Goal: Task Accomplishment & Management: Complete application form

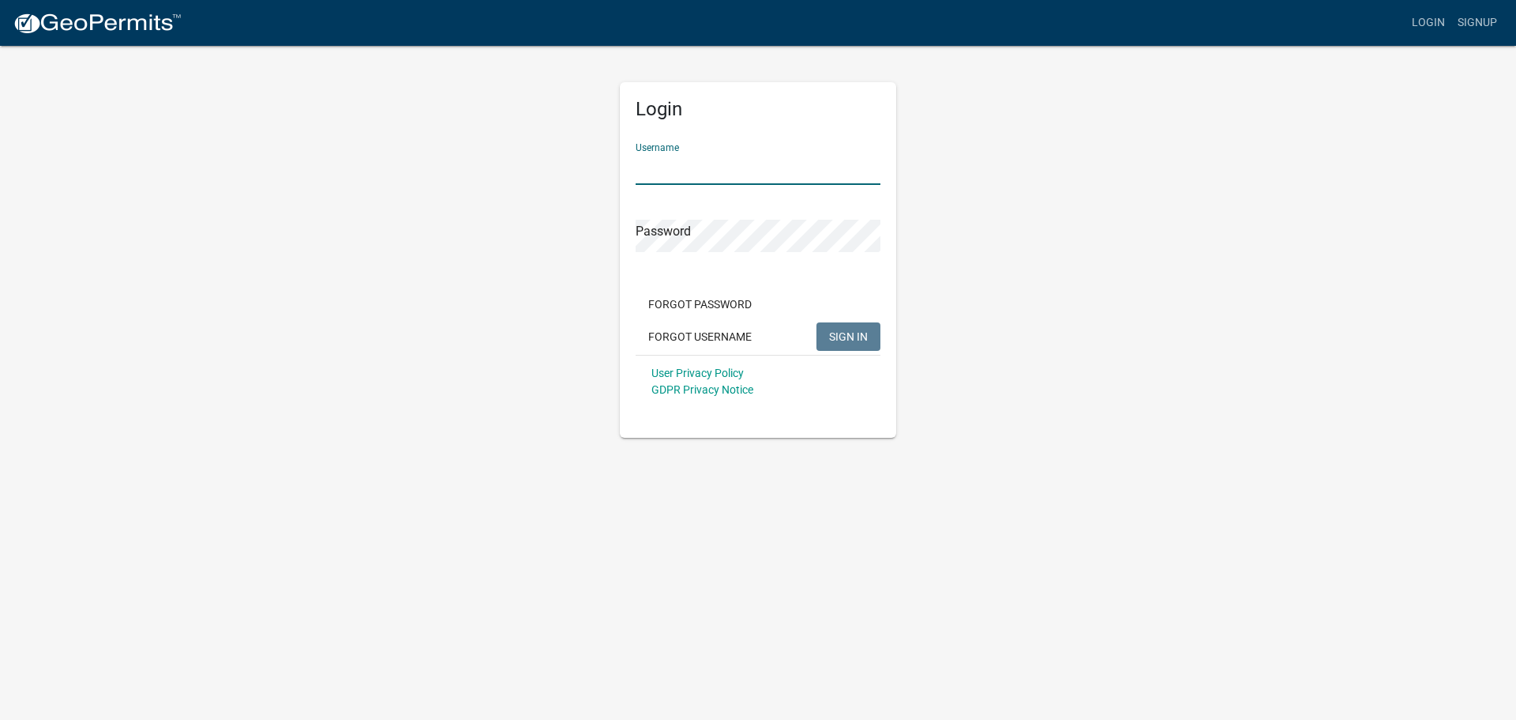
click at [785, 172] on input "Username" at bounding box center [758, 168] width 245 height 32
click at [701, 166] on input "Username" at bounding box center [758, 168] width 245 height 32
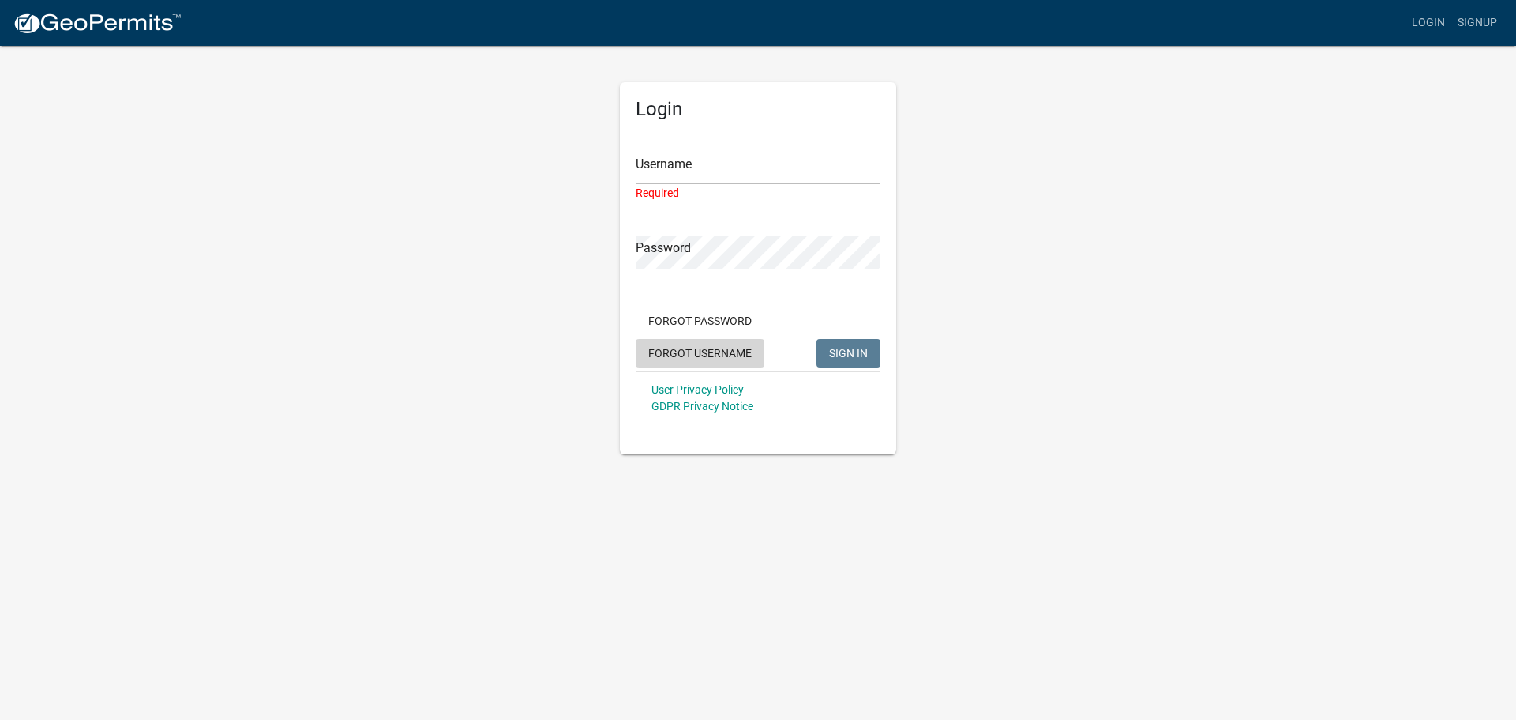
click at [727, 339] on button "Forgot Username" at bounding box center [700, 353] width 129 height 28
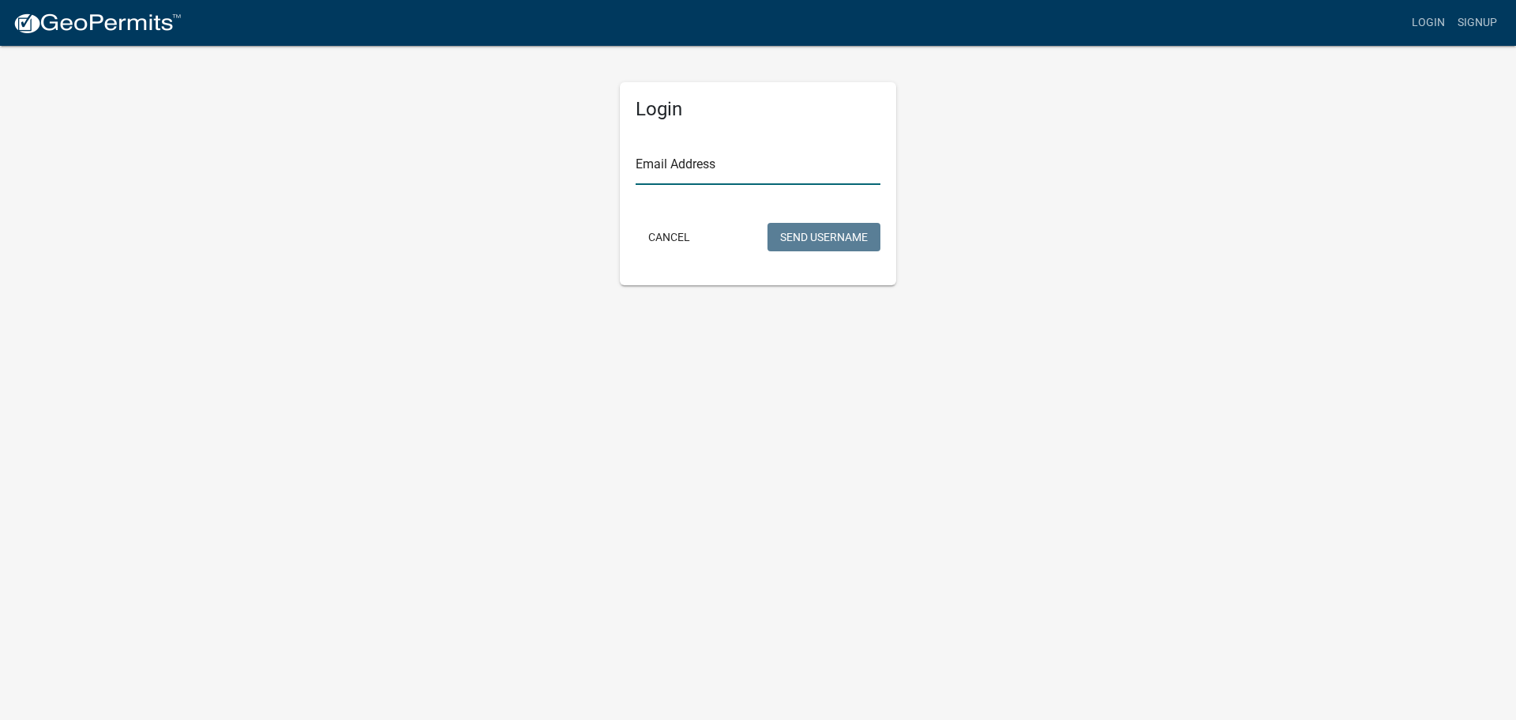
click at [714, 177] on input "Email Address" at bounding box center [758, 168] width 245 height 32
type input "[EMAIL_ADDRESS][DOMAIN_NAME]"
click at [811, 236] on button "Send Username" at bounding box center [824, 237] width 113 height 28
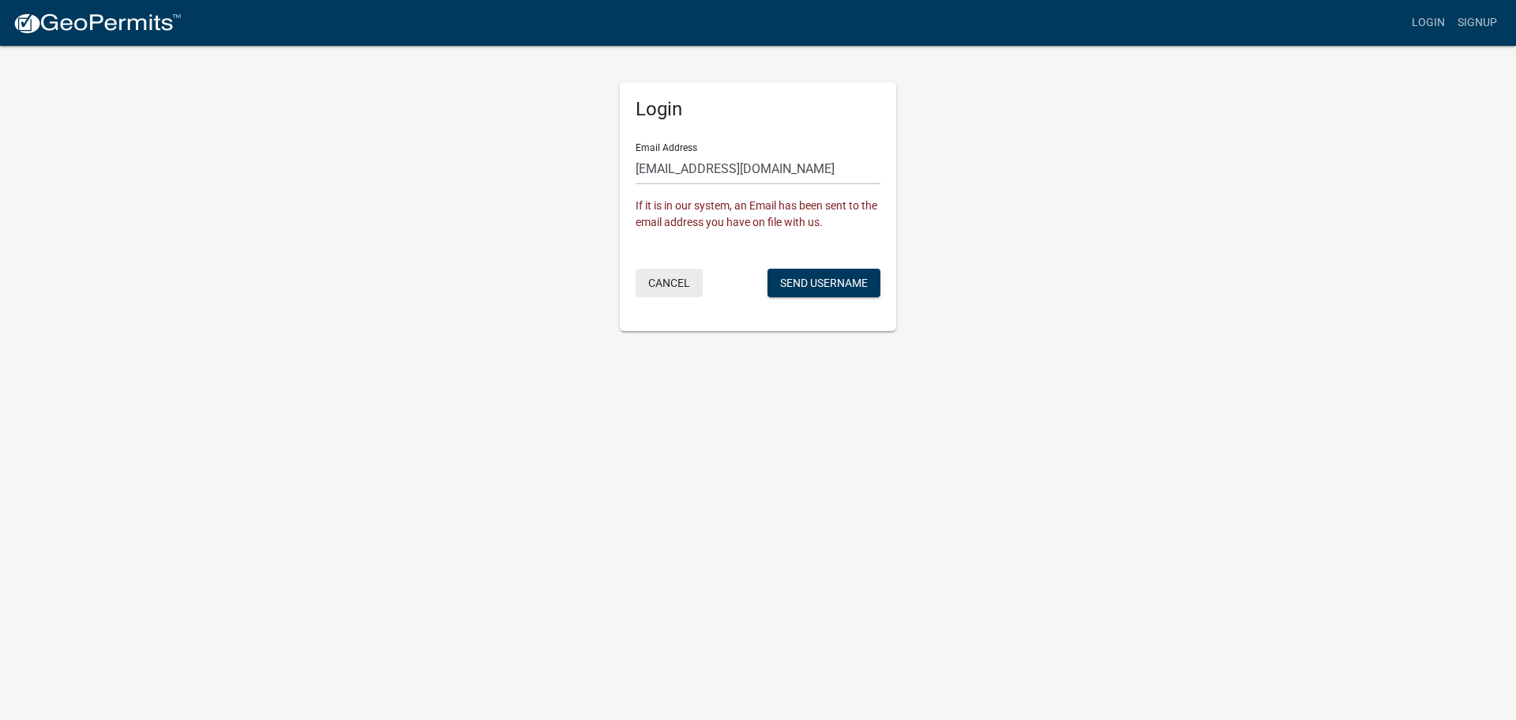
click at [654, 286] on button "Cancel" at bounding box center [669, 283] width 67 height 28
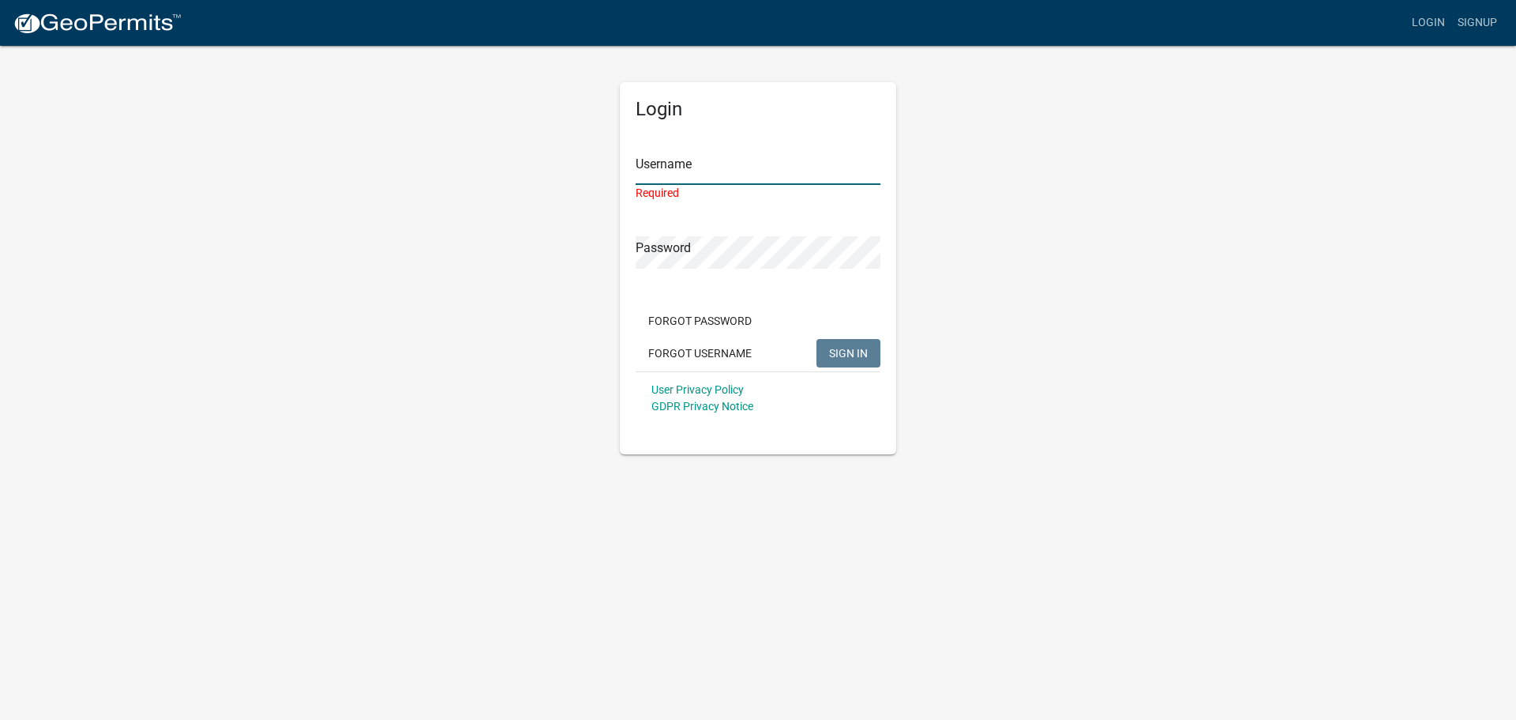
click at [676, 178] on input "Username" at bounding box center [758, 168] width 245 height 32
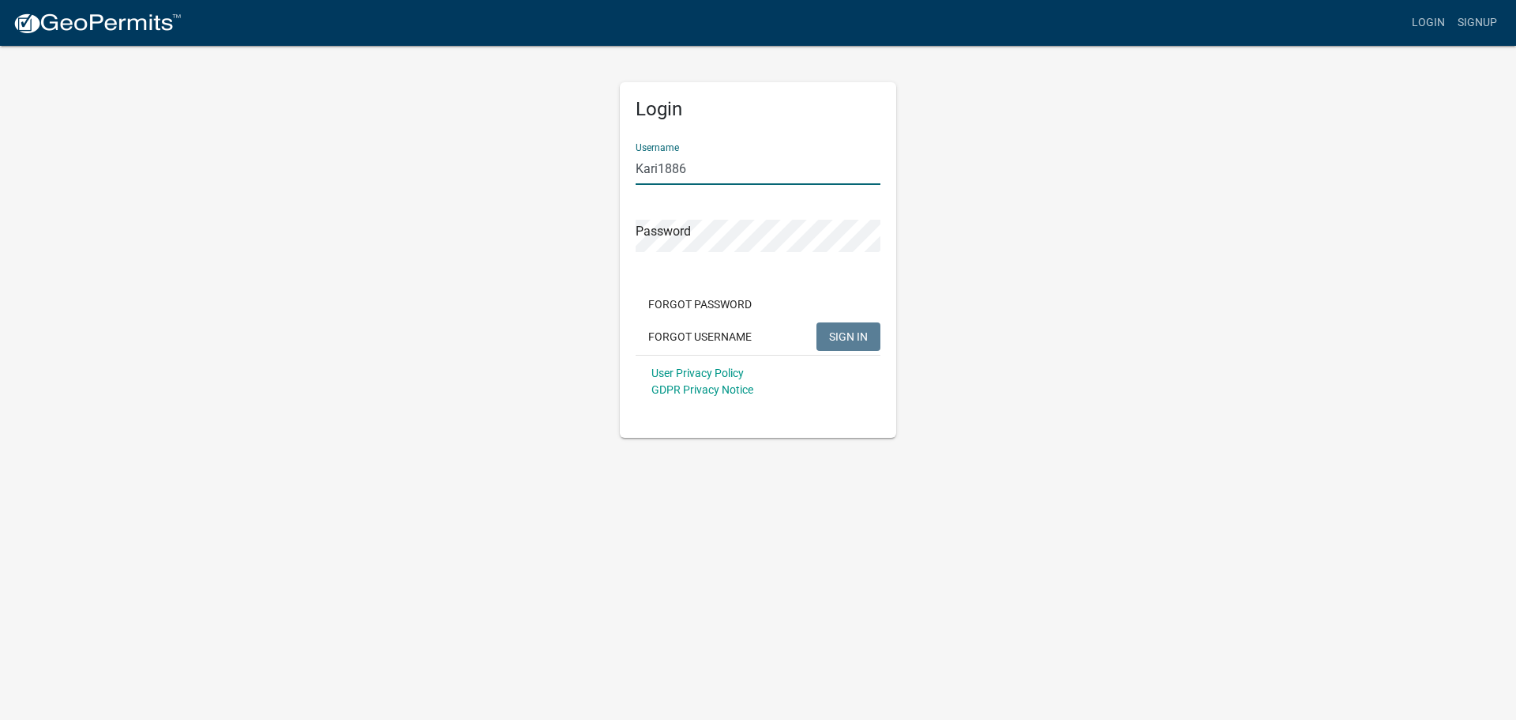
type input "Kari1886"
click at [817, 322] on button "SIGN IN" at bounding box center [849, 336] width 64 height 28
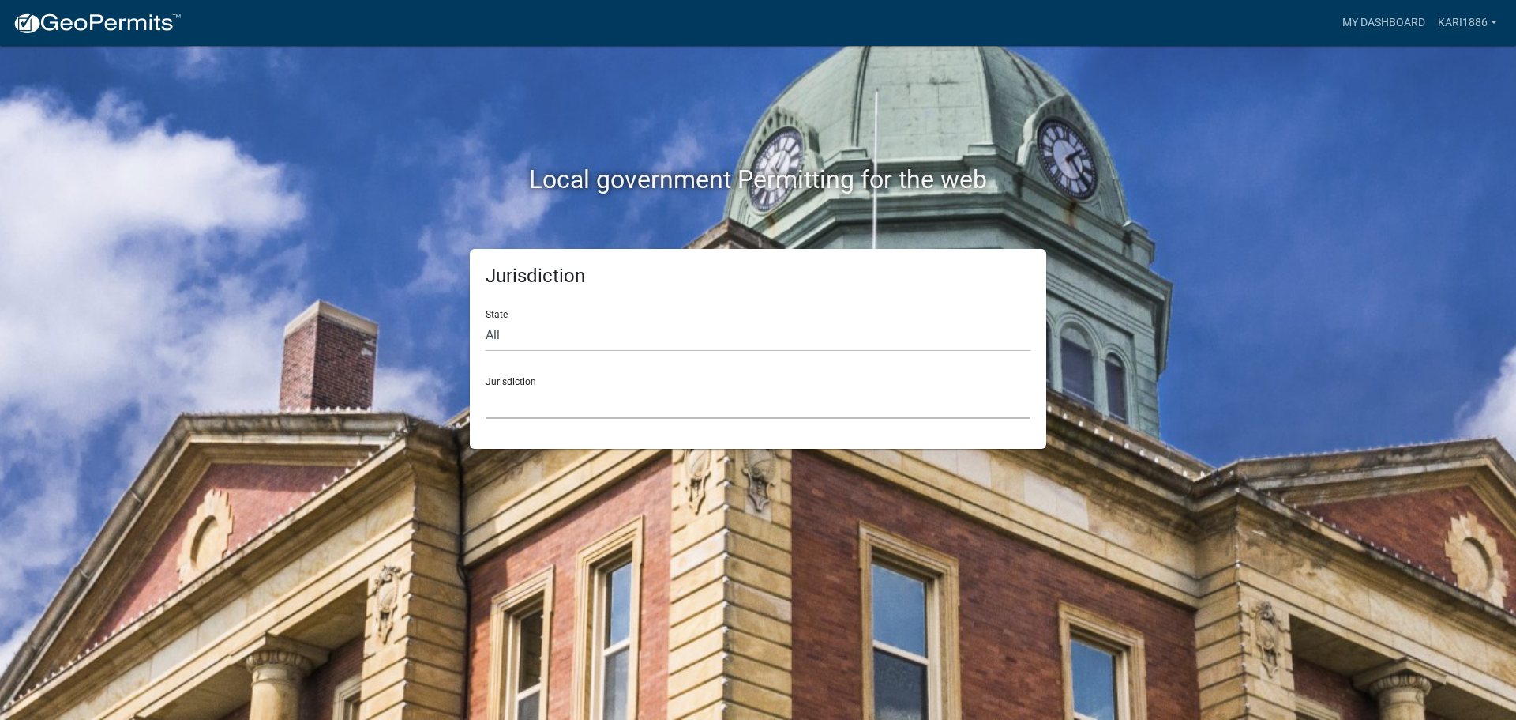
click at [528, 396] on select "[GEOGRAPHIC_DATA], [US_STATE] [GEOGRAPHIC_DATA], [US_STATE][PERSON_NAME][GEOGRA…" at bounding box center [758, 402] width 545 height 32
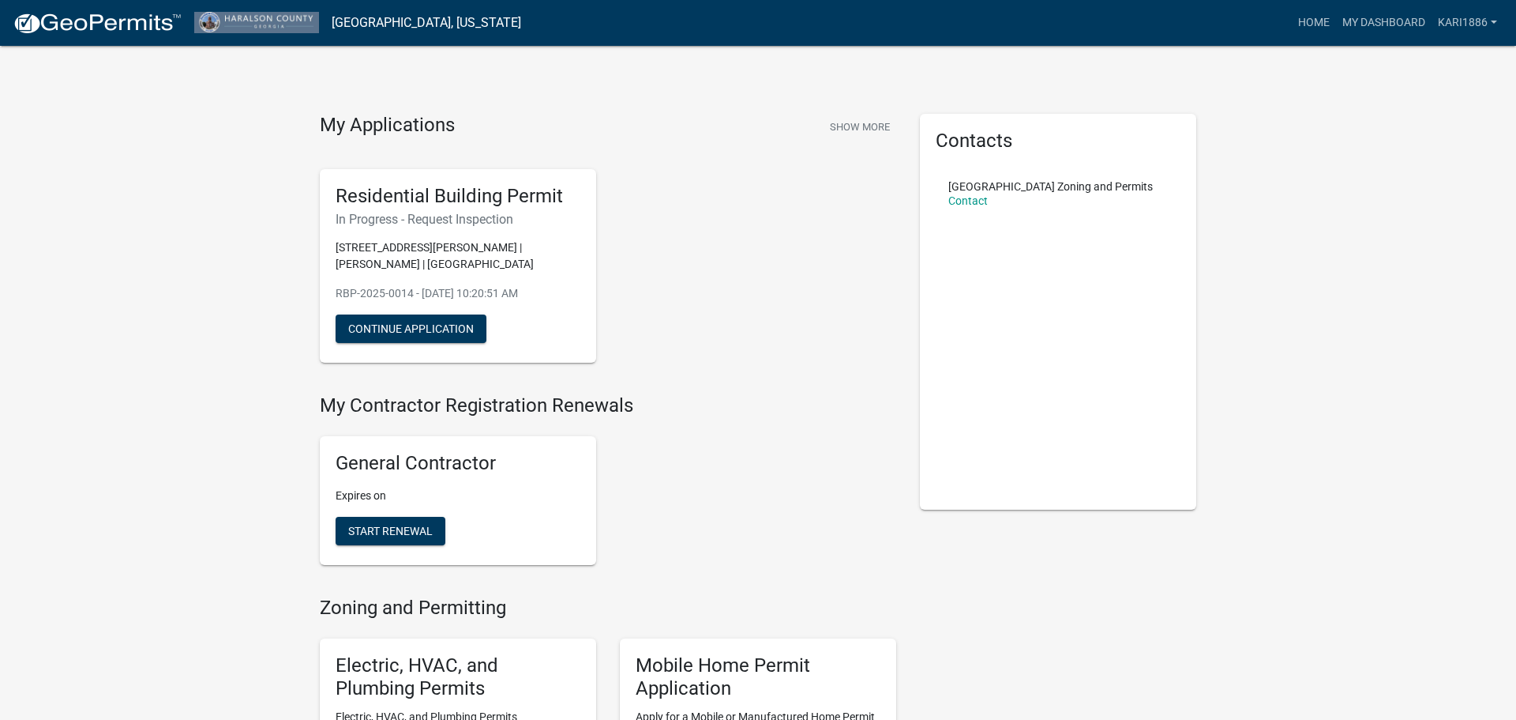
click at [1381, 28] on link "My Dashboard" at bounding box center [1384, 23] width 96 height 30
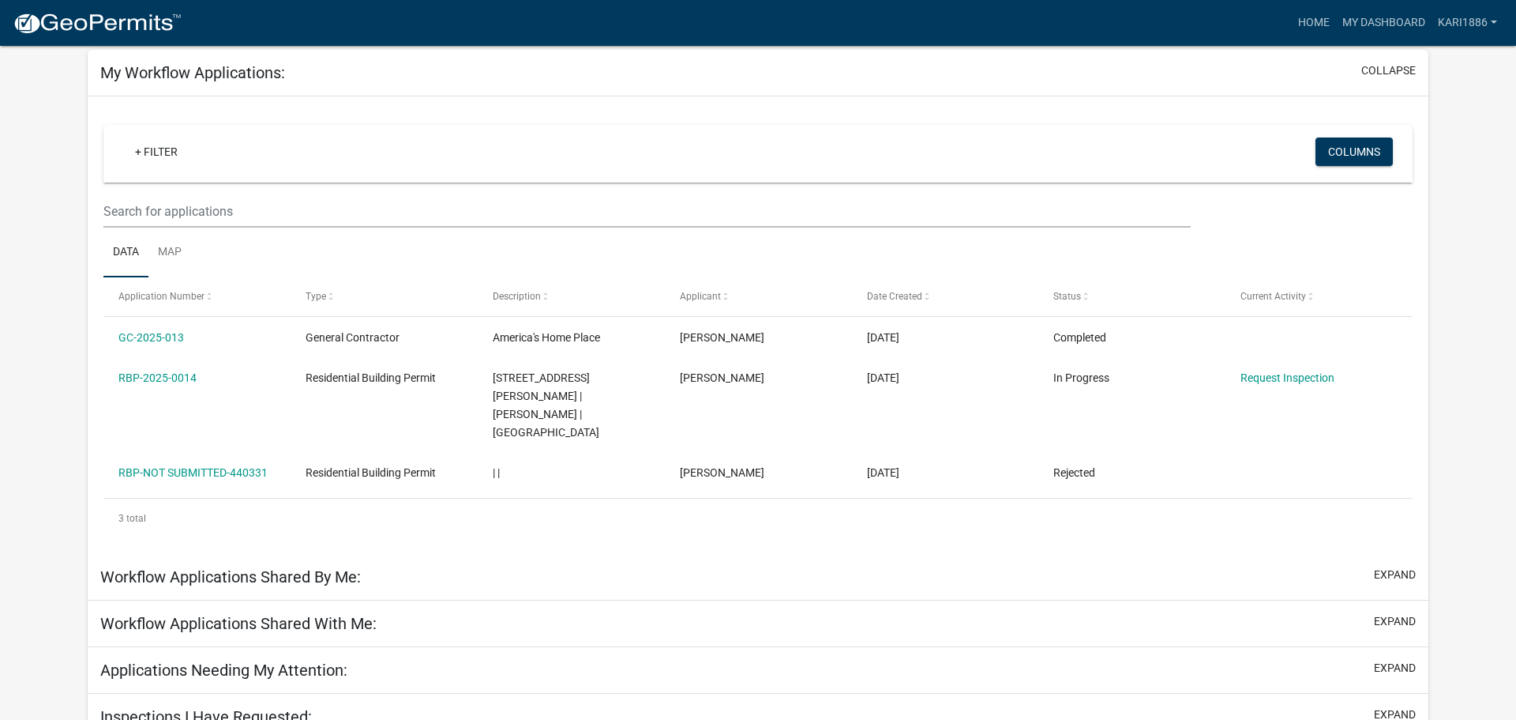
scroll to position [106, 0]
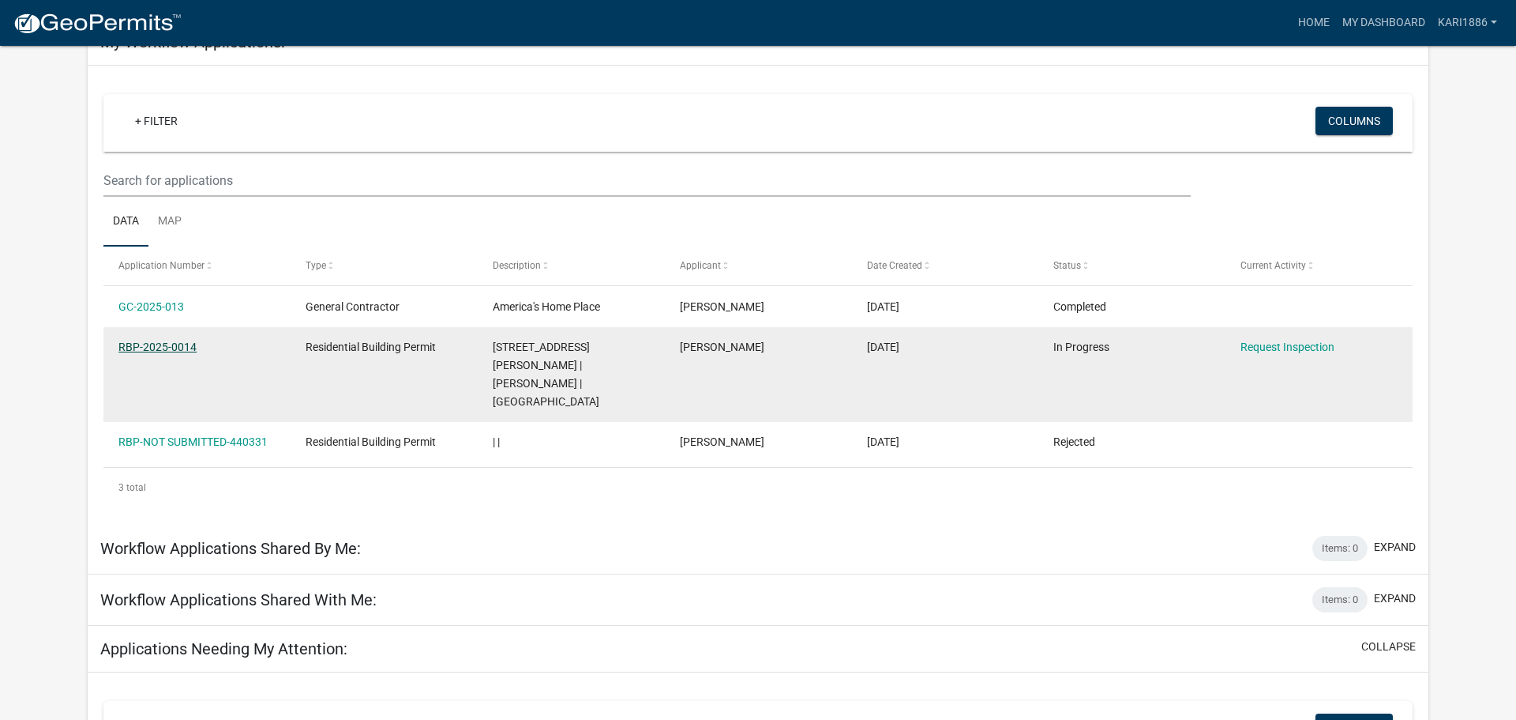
click at [160, 348] on link "RBP-2025-0014" at bounding box center [157, 346] width 78 height 13
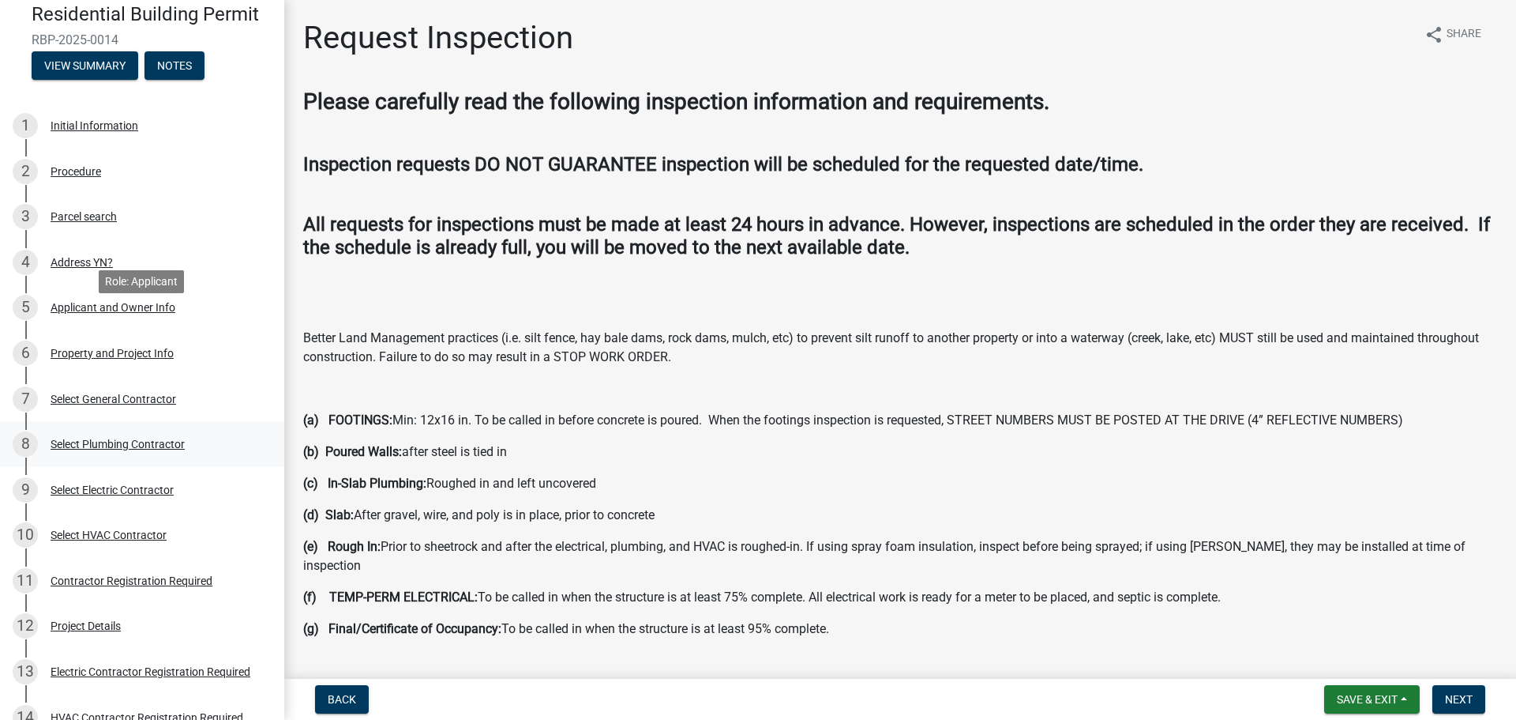
scroll to position [75, 0]
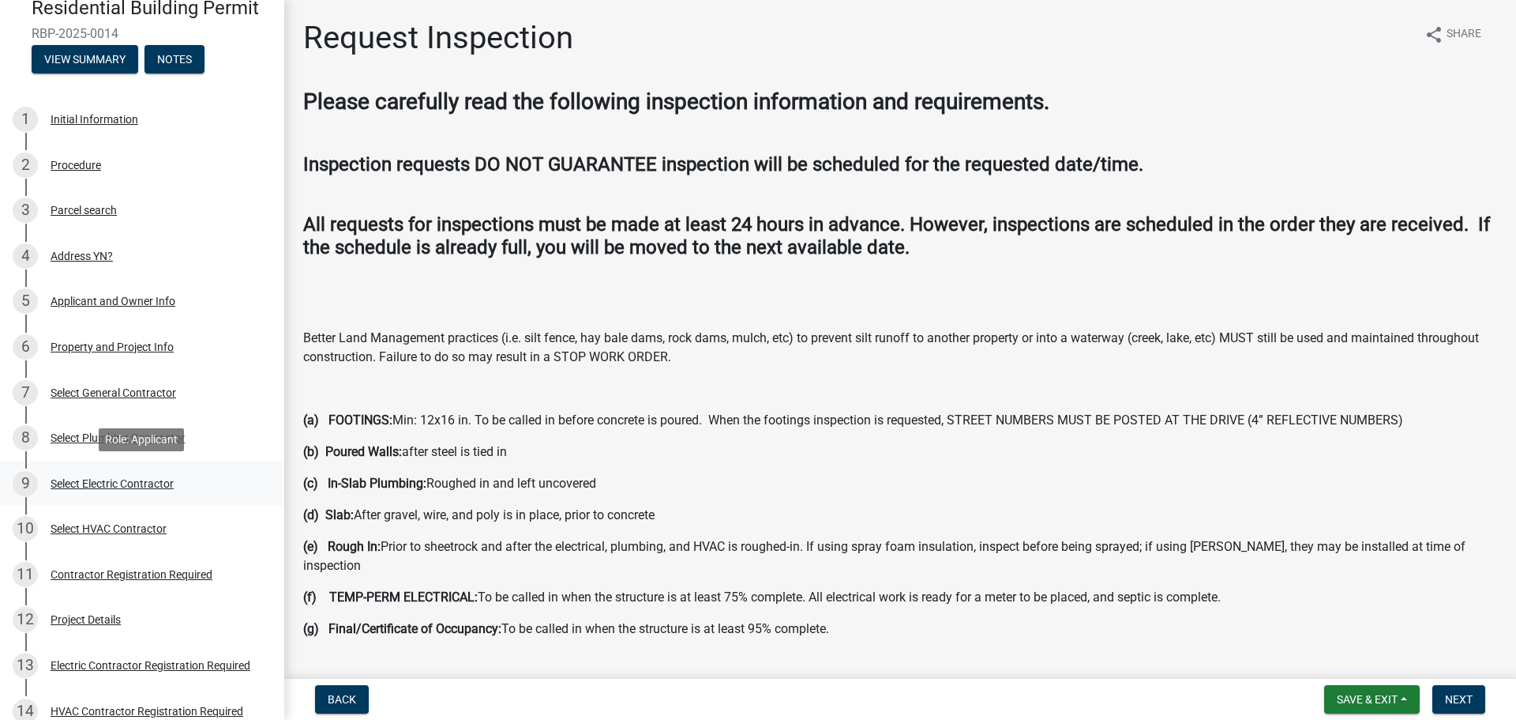
click at [109, 482] on div "Select Electric Contractor" at bounding box center [112, 483] width 123 height 11
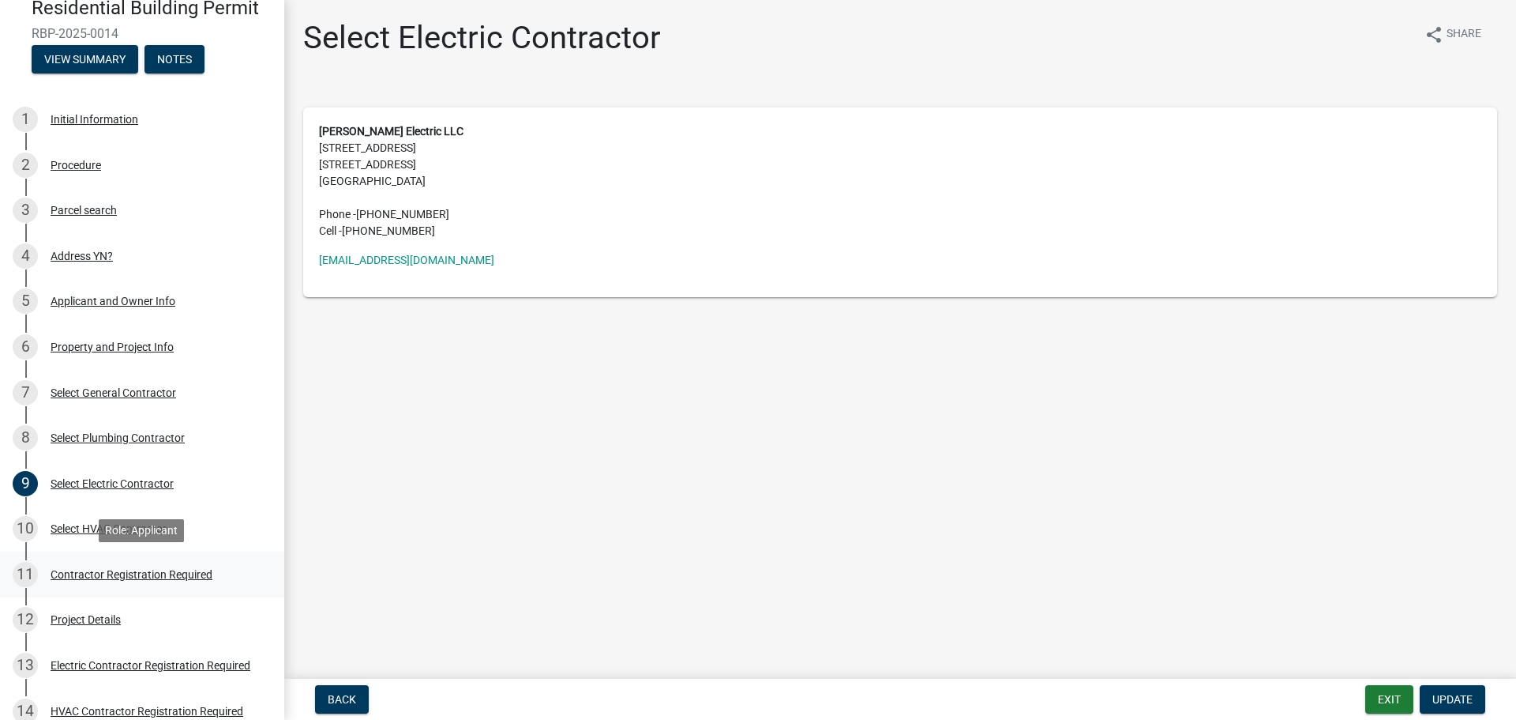
click at [136, 573] on div "Contractor Registration Required" at bounding box center [132, 574] width 162 height 11
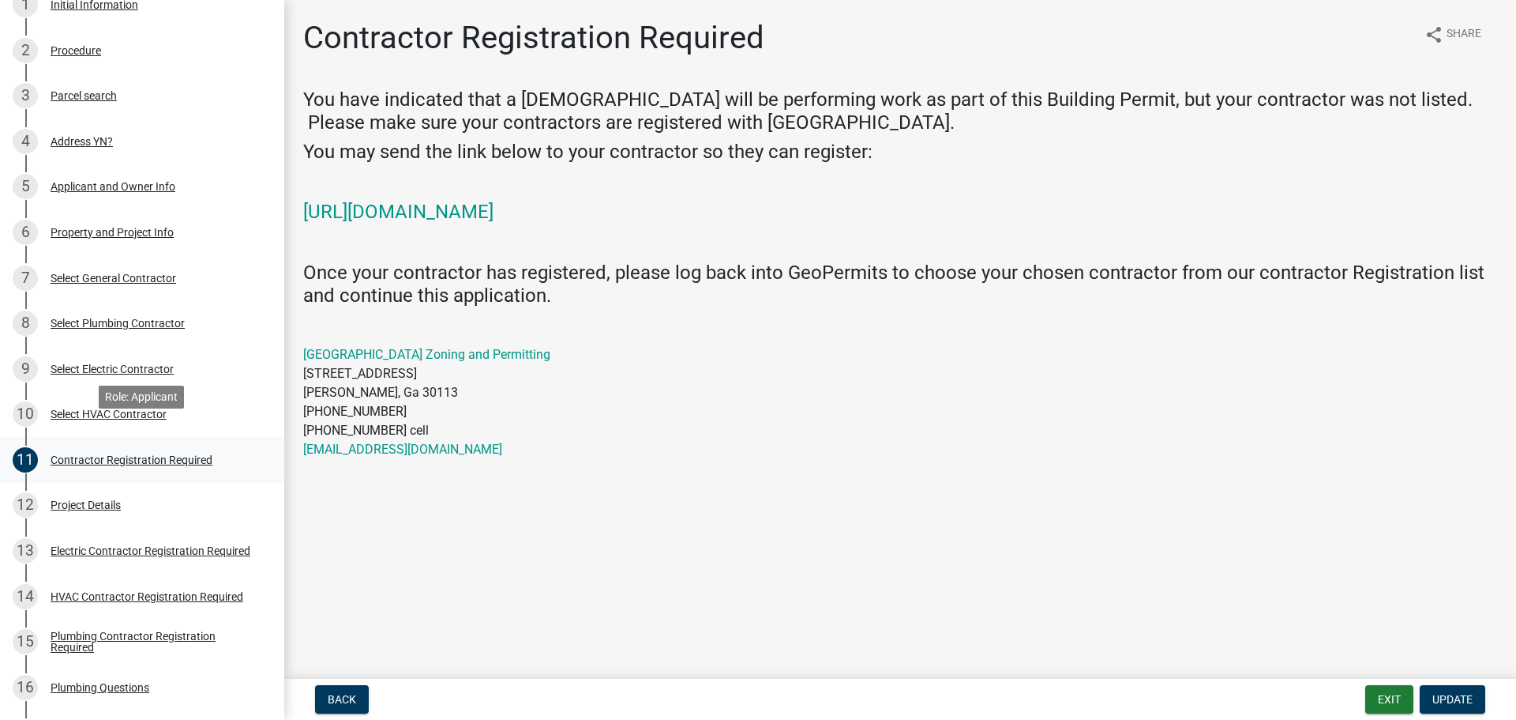
scroll to position [215, 0]
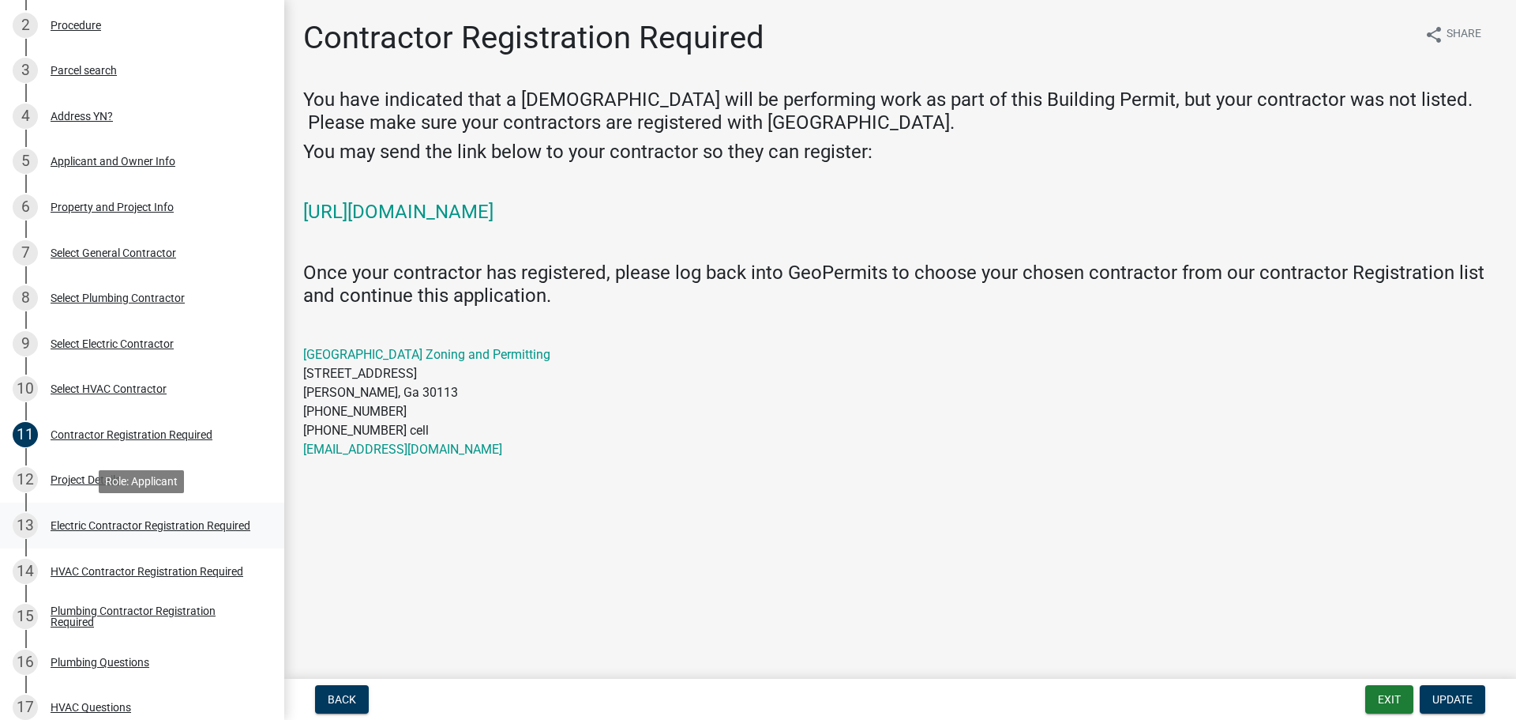
click at [142, 526] on div "Electric Contractor Registration Required" at bounding box center [151, 525] width 200 height 11
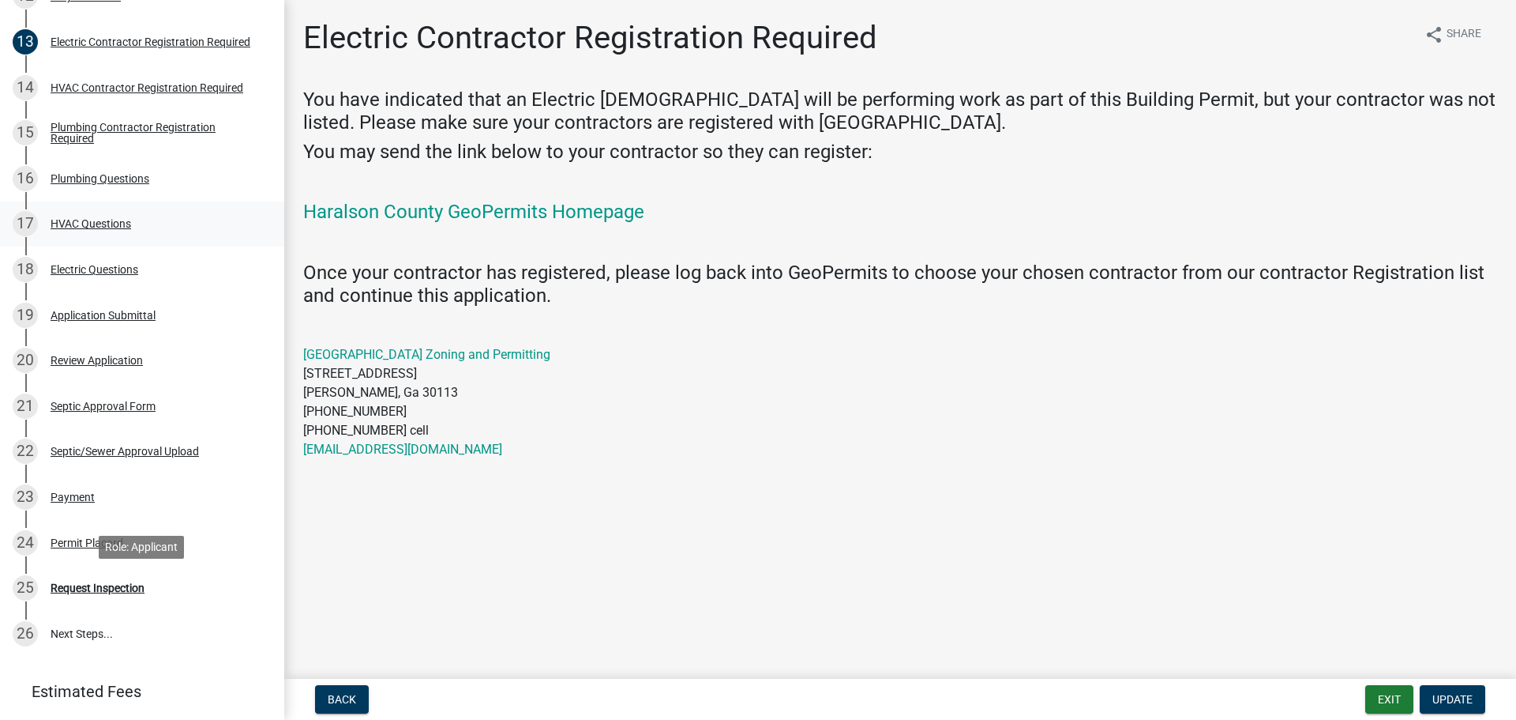
scroll to position [695, 0]
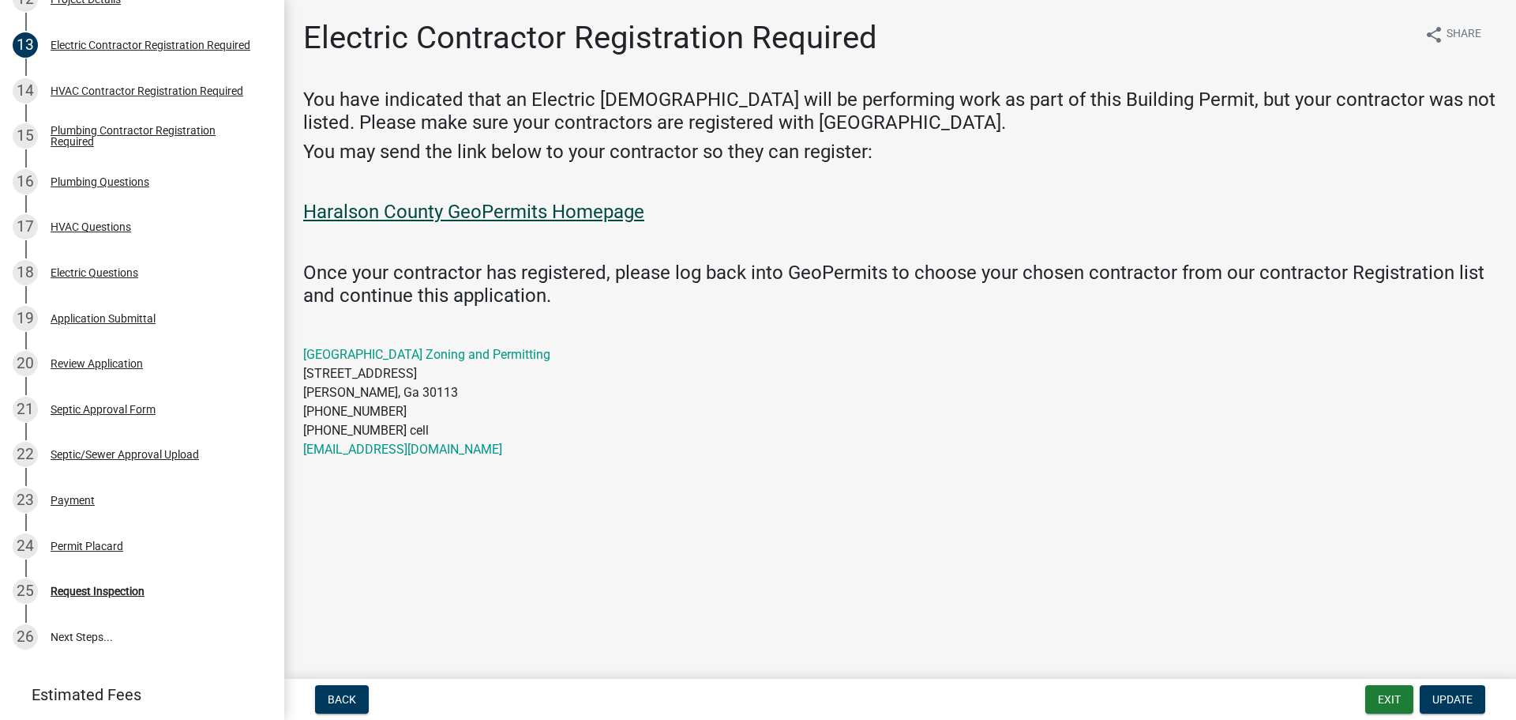
click at [581, 214] on link "Haralson County GeoPermits Homepage" at bounding box center [473, 212] width 341 height 22
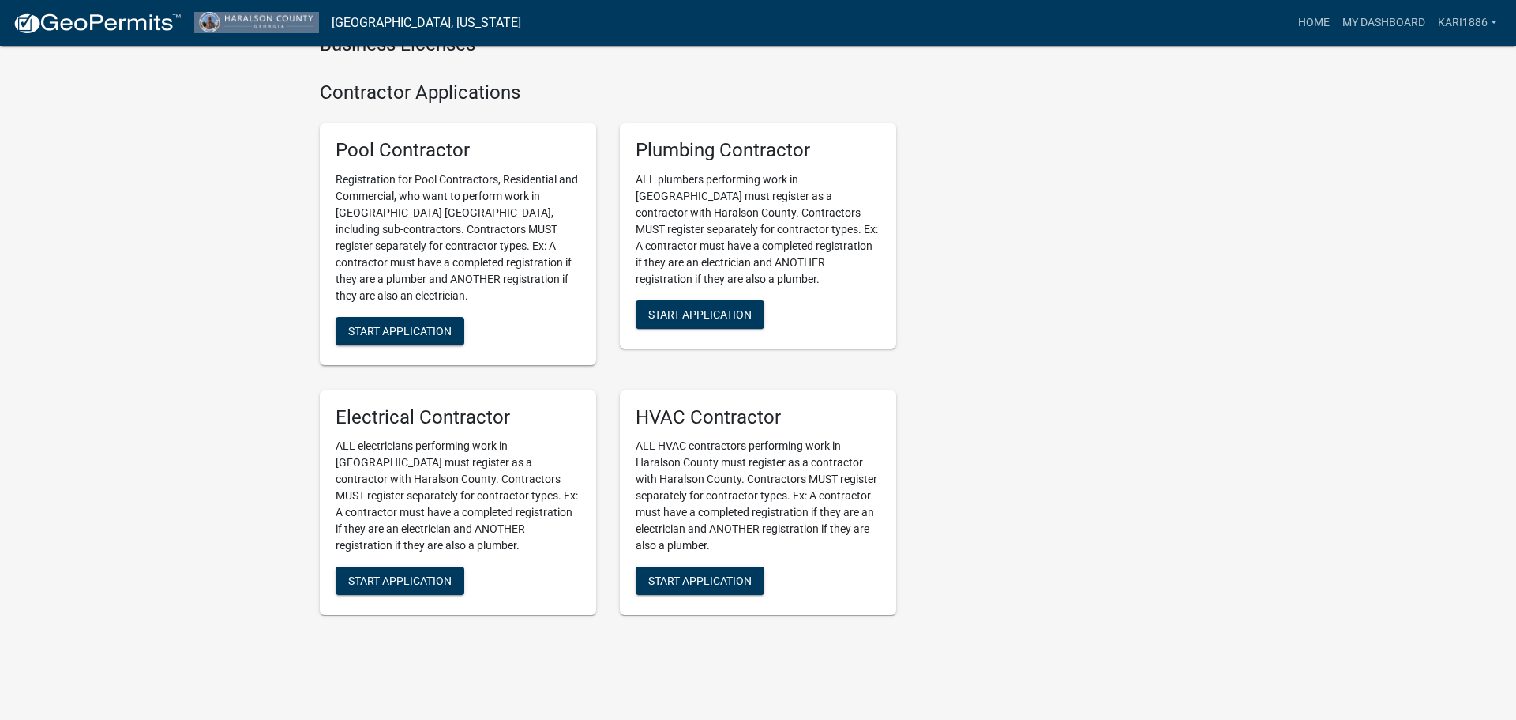
scroll to position [983, 0]
